Goal: Find specific page/section

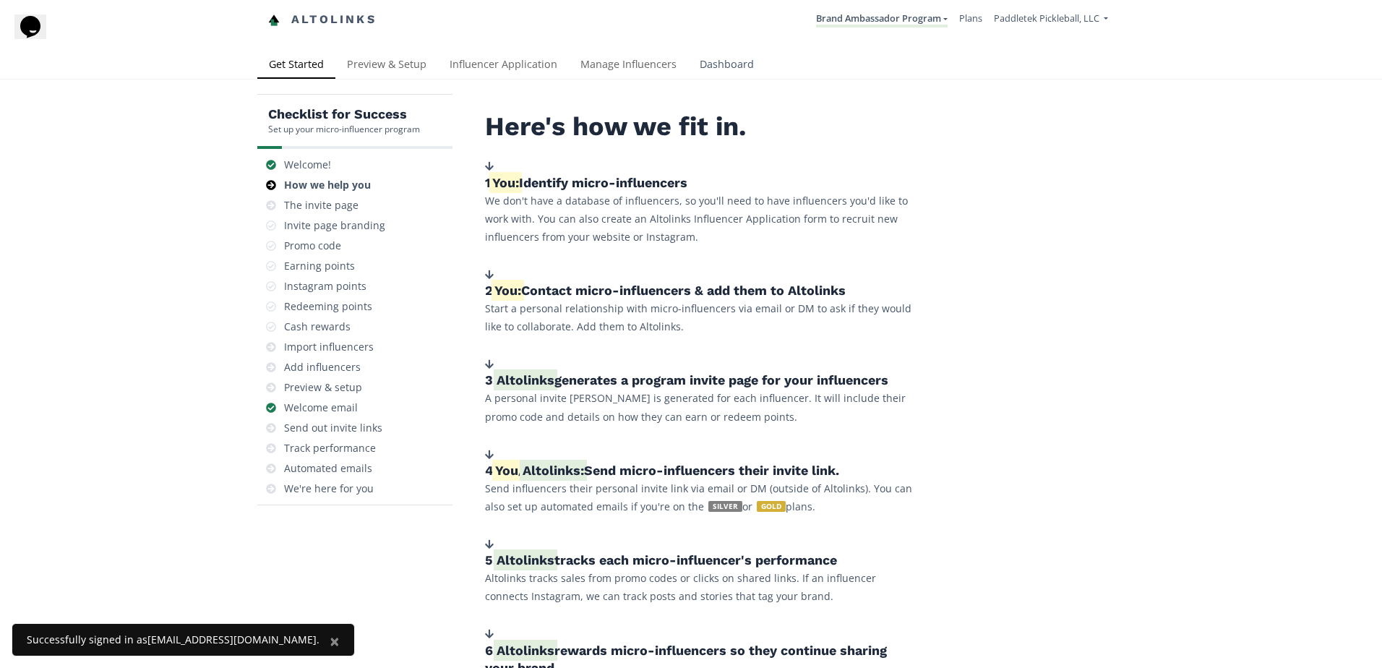
click at [713, 72] on link "Dashboard" at bounding box center [726, 65] width 77 height 29
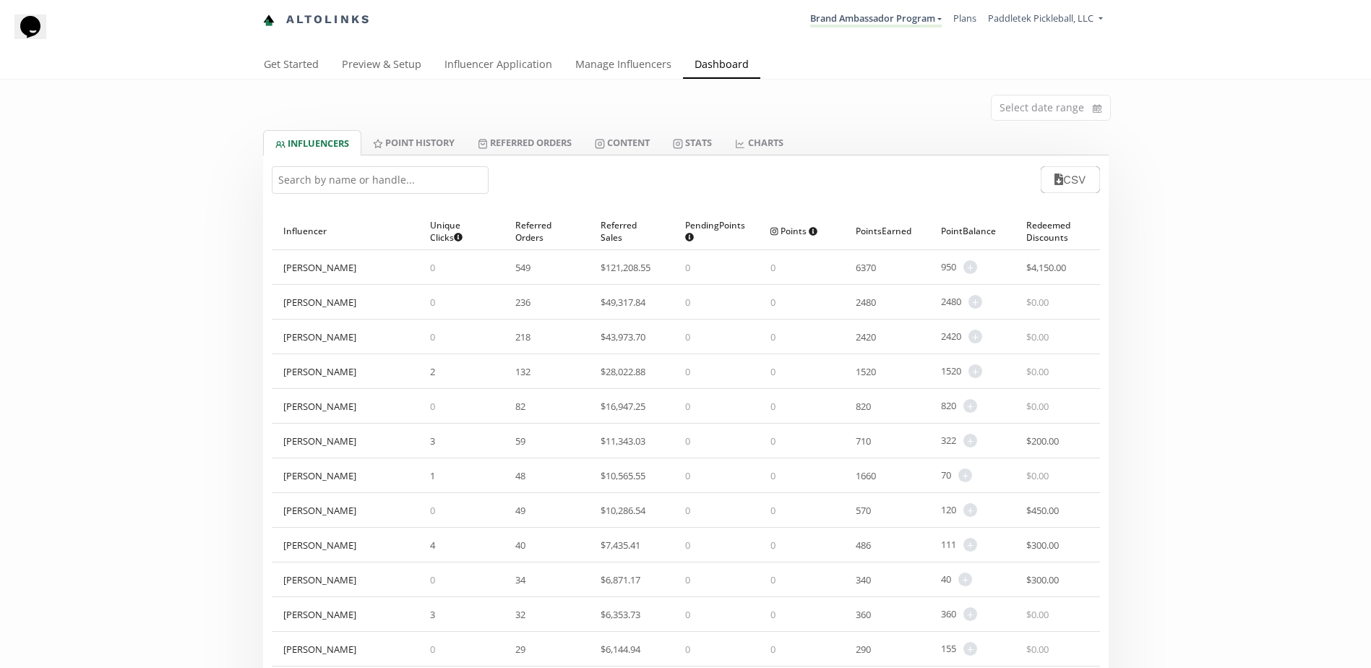
click at [420, 180] on input "text" at bounding box center [380, 179] width 217 height 27
type input "h"
